Goal: Ask a question

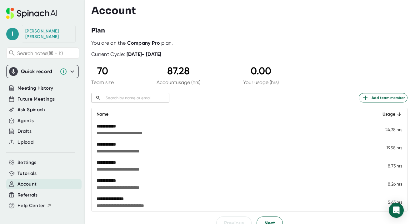
scroll to position [42, 0]
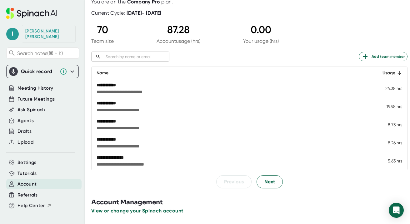
click at [164, 212] on span "View or change your Spinach account" at bounding box center [137, 211] width 92 height 6
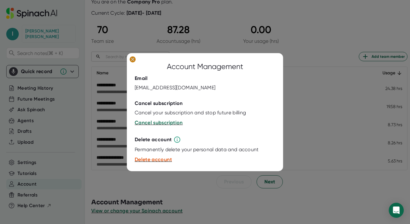
click at [133, 58] on ellipse at bounding box center [133, 59] width 6 height 6
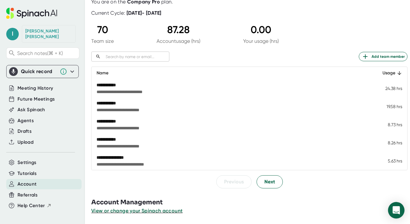
click at [375, 212] on icon "Open Intercom Messenger" at bounding box center [396, 210] width 8 height 8
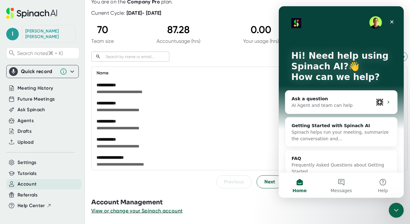
scroll to position [0, 0]
click at [342, 184] on button "1 Messages" at bounding box center [342, 185] width 42 height 25
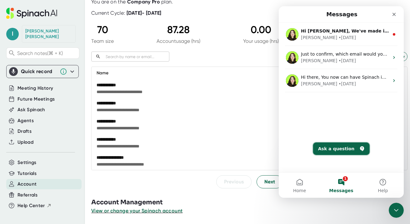
click at [345, 150] on button "Ask a question" at bounding box center [341, 149] width 57 height 13
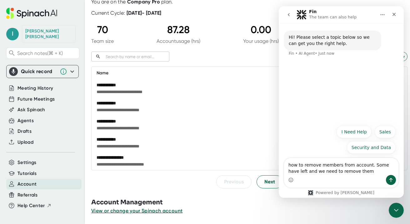
type textarea "how to remove members from account. Some have left and we need to remove them."
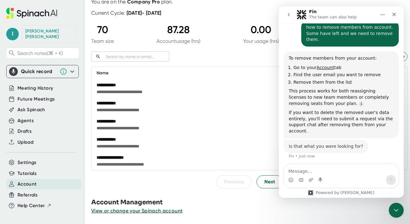
scroll to position [36, 0]
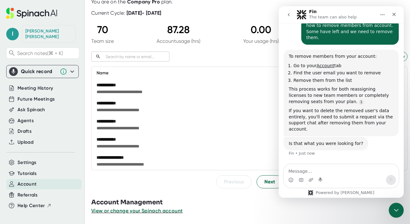
click at [265, 110] on span "**********" at bounding box center [203, 110] width 212 height 6
click at [375, 211] on icon "Close Intercom Messenger" at bounding box center [396, 210] width 8 height 8
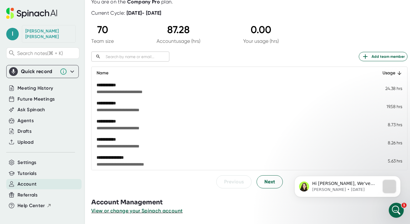
scroll to position [0, 0]
click at [143, 89] on span "**********" at bounding box center [203, 92] width 212 height 6
click at [375, 207] on icon "Open Intercom Messenger" at bounding box center [396, 210] width 10 height 10
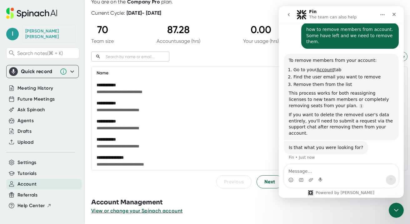
scroll to position [36, 0]
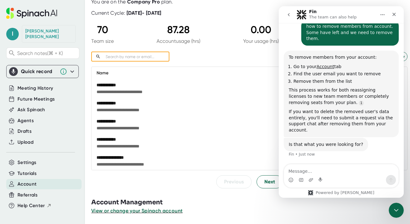
click at [130, 57] on input "text" at bounding box center [136, 56] width 66 height 7
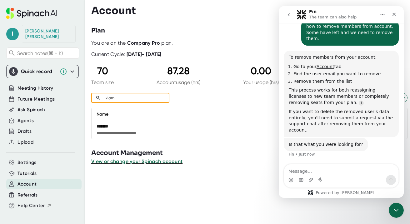
type input "klam"
click at [146, 122] on td "**********" at bounding box center [230, 130] width 277 height 18
click at [375, 210] on icon "Close Intercom Messenger" at bounding box center [396, 210] width 8 height 8
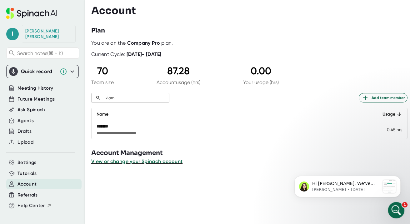
click at [375, 209] on icon "Open Intercom Messenger" at bounding box center [396, 210] width 10 height 10
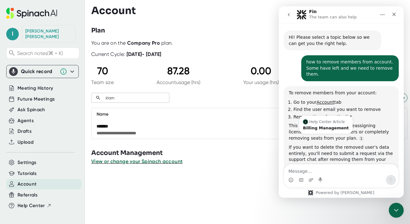
scroll to position [36, 0]
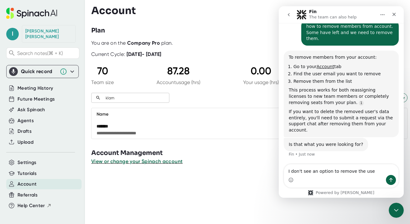
type textarea "I don't see an option to remove the user"
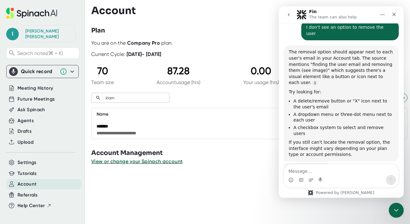
scroll to position [178, 0]
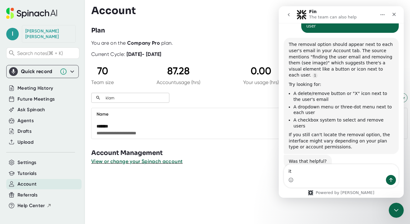
type textarea "i"
type textarea "none of those are there."
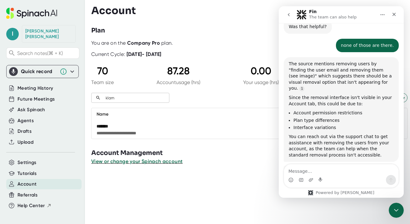
scroll to position [315, 0]
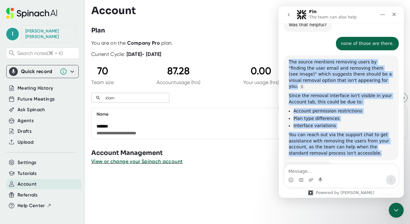
drag, startPoint x: 290, startPoint y: 44, endPoint x: 366, endPoint y: 133, distance: 117.1
click at [366, 133] on div "The source mentions removing users by "finding the user email and removing them…" at bounding box center [341, 107] width 115 height 105
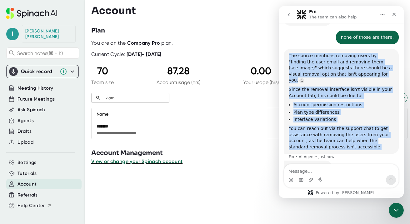
copy div "The source mentions removing users by "finding the user email and removing them…"
